Goal: Transaction & Acquisition: Book appointment/travel/reservation

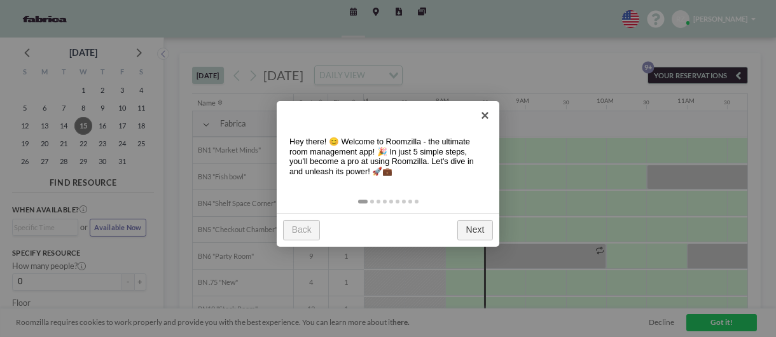
scroll to position [0, 572]
click at [489, 113] on link "×" at bounding box center [485, 115] width 29 height 29
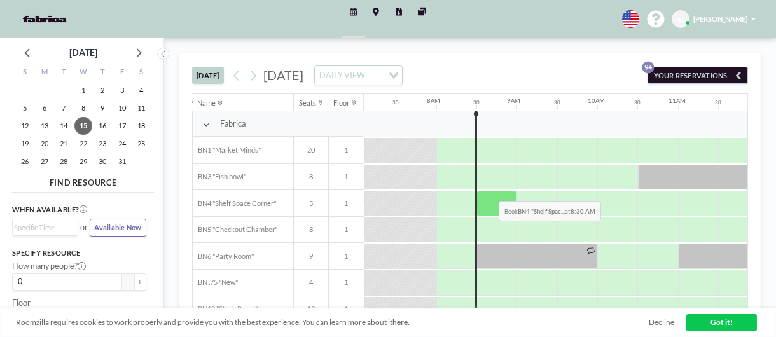
click at [490, 191] on div at bounding box center [496, 203] width 40 height 25
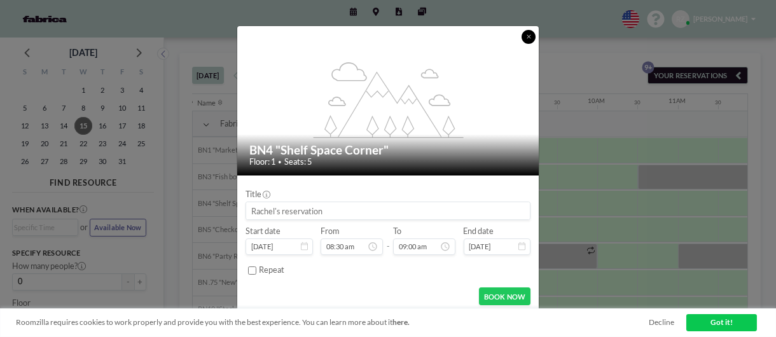
click at [529, 34] on icon at bounding box center [529, 37] width 4 height 6
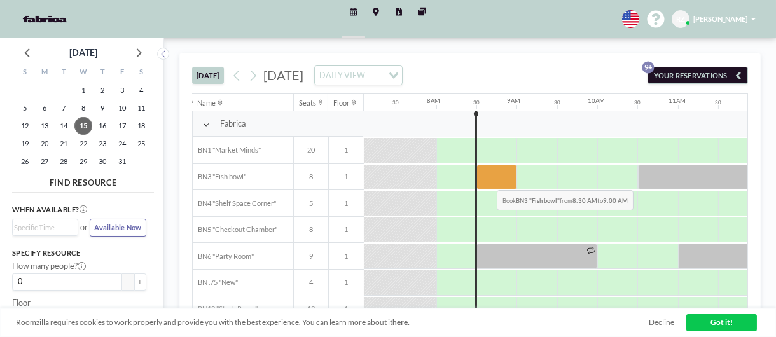
click at [487, 179] on div at bounding box center [496, 177] width 40 height 25
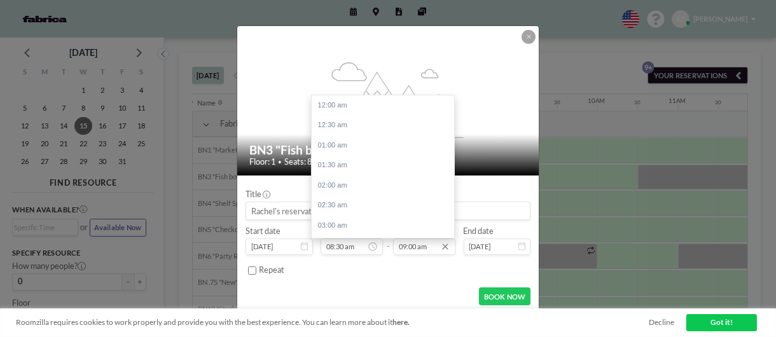
click at [403, 253] on input "09:00 am" at bounding box center [424, 247] width 62 height 17
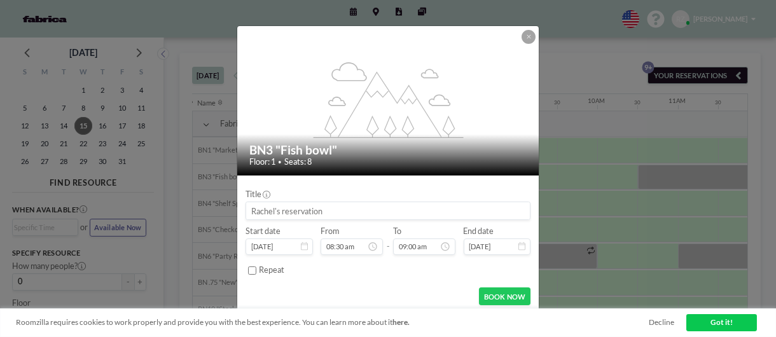
scroll to position [360, 0]
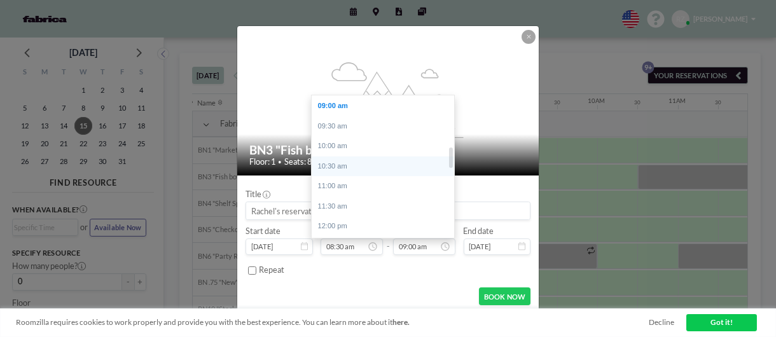
click at [345, 163] on div "10:30 am" at bounding box center [386, 166] width 149 height 20
type input "10:30 am"
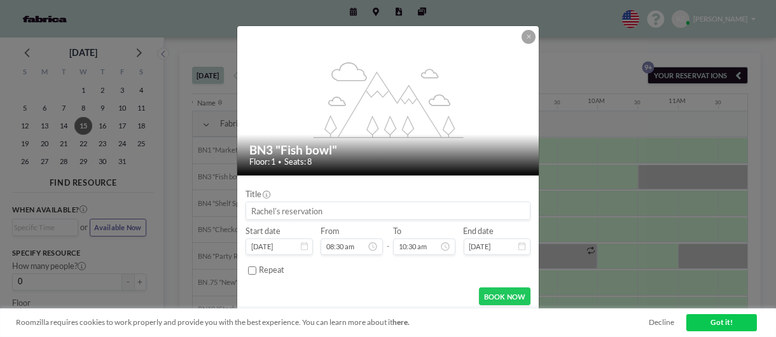
click at [343, 209] on input at bounding box center [388, 210] width 284 height 17
type input "Snooze - [PERSON_NAME] & [PERSON_NAME]"
click at [506, 301] on button "BOOK NOW" at bounding box center [504, 296] width 51 height 18
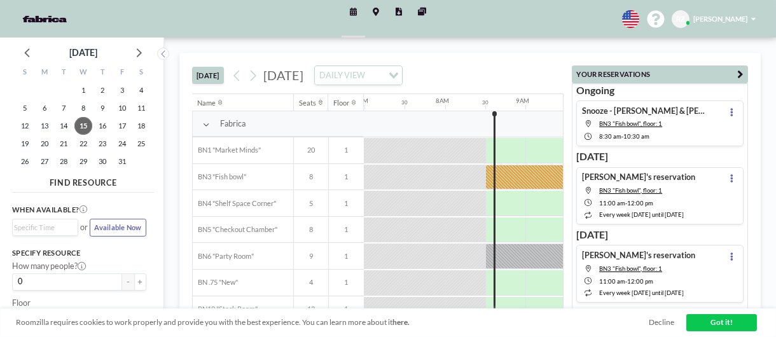
scroll to position [0, 572]
